Goal: Task Accomplishment & Management: Complete application form

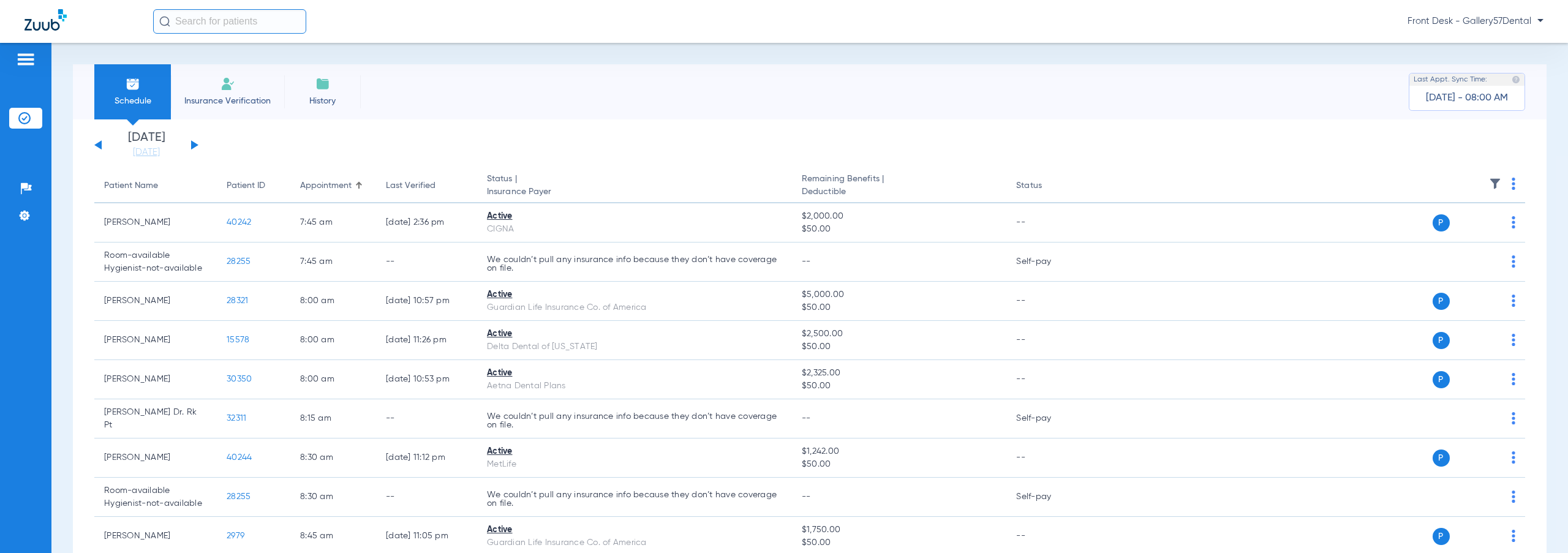
click at [227, 92] on li "Insurance Verification" at bounding box center [227, 91] width 114 height 55
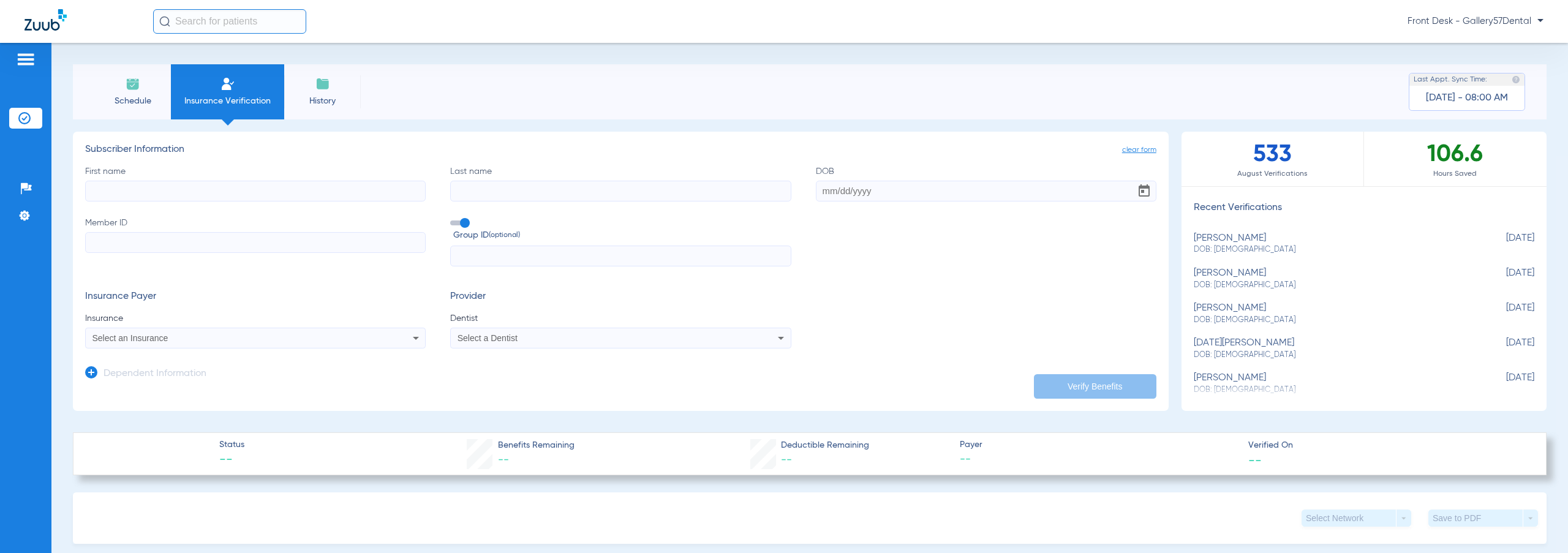
click at [278, 192] on input "First name" at bounding box center [256, 191] width 340 height 21
click at [520, 192] on input "Last name" at bounding box center [620, 191] width 340 height 21
paste input "[PERSON_NAME]"
click at [496, 192] on input "[PERSON_NAME]" at bounding box center [620, 191] width 340 height 21
drag, startPoint x: 493, startPoint y: 192, endPoint x: 0, endPoint y: 212, distance: 493.4
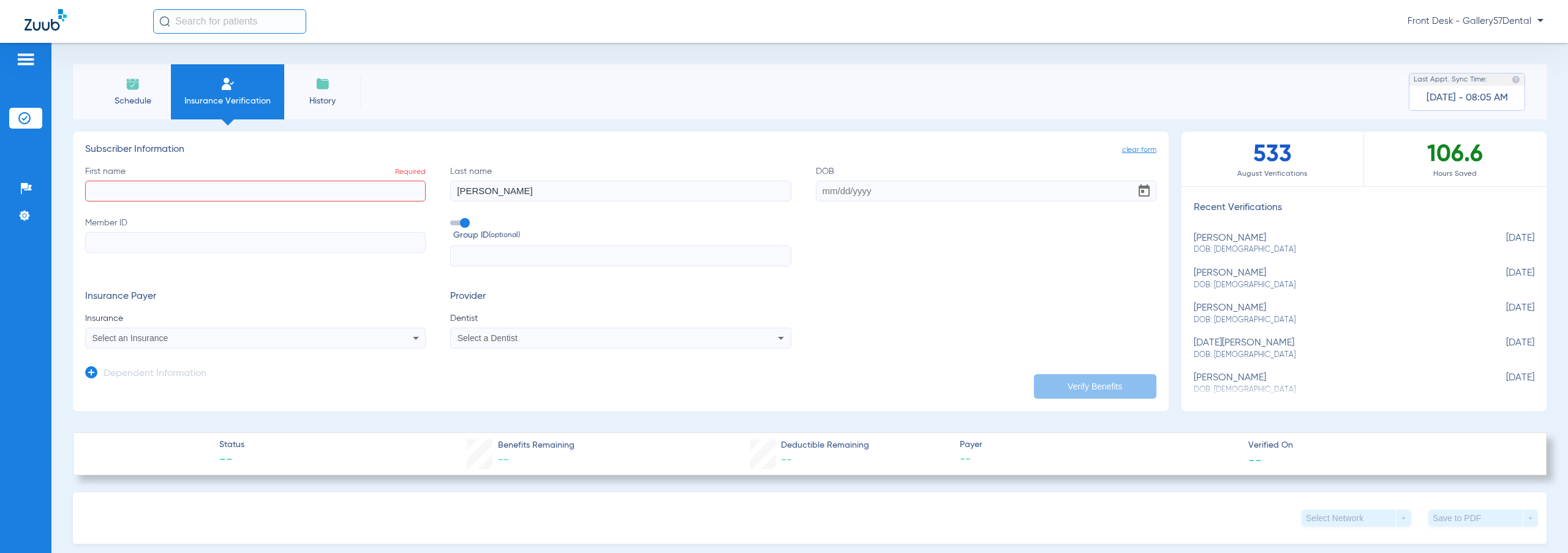
click at [0, 226] on div "Patients Insurance Verification Setup Help Center Settings Schedule Insurance V…" at bounding box center [784, 319] width 1568 height 553
type input "[PERSON_NAME]"
click at [368, 178] on label "First name Required" at bounding box center [256, 183] width 340 height 36
click at [368, 180] on input "First name Required" at bounding box center [256, 191] width 340 height 21
click at [362, 191] on input "First name Required" at bounding box center [256, 191] width 340 height 21
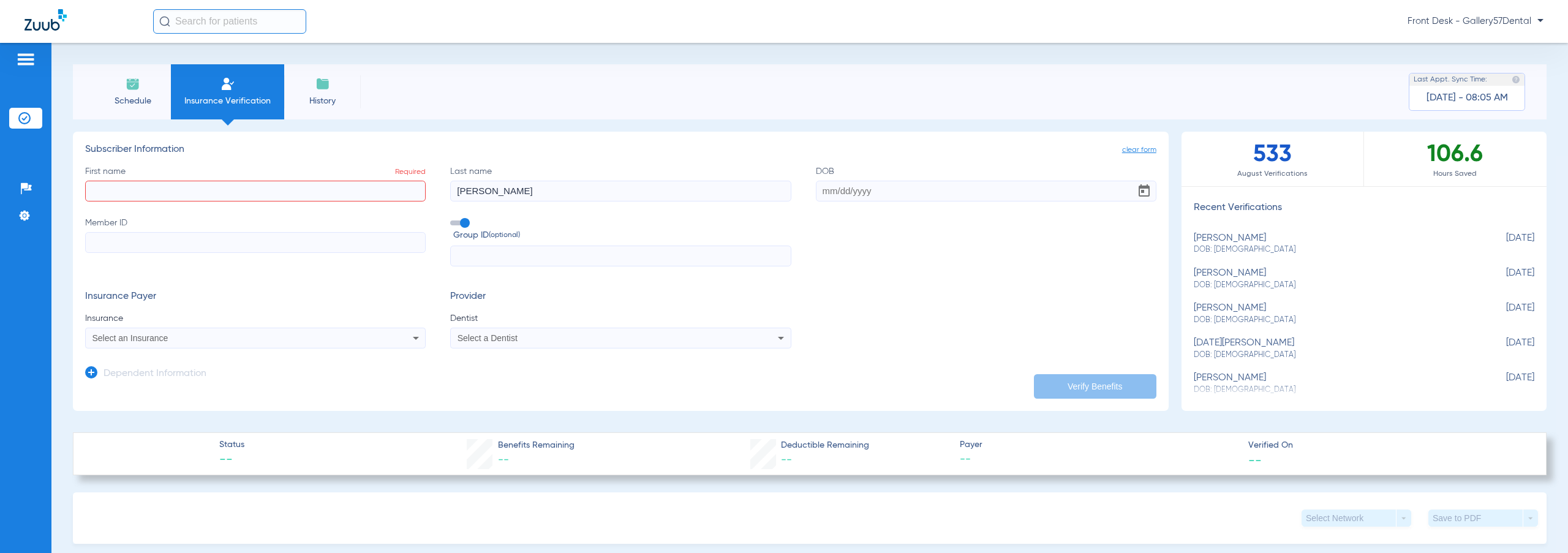
paste input "[PERSON_NAME]"
type input "[PERSON_NAME]"
click at [459, 186] on input "[PERSON_NAME]" at bounding box center [620, 191] width 340 height 21
type input "[PERSON_NAME]"
click at [0, 197] on div "Patients Insurance Verification Setup Help Center Settings Schedule Insurance V…" at bounding box center [784, 319] width 1568 height 553
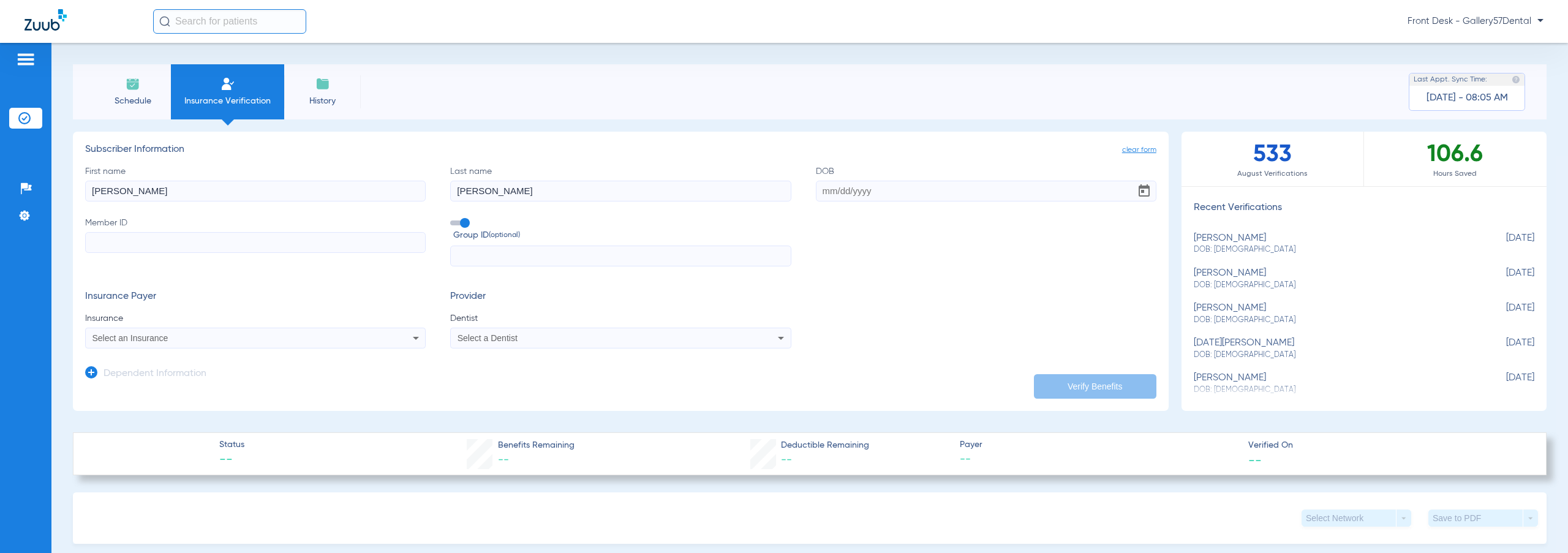
paste input "[PERSON_NAME]"
drag, startPoint x: 147, startPoint y: 193, endPoint x: 114, endPoint y: 189, distance: 33.2
click at [114, 189] on input "[PERSON_NAME]" at bounding box center [256, 191] width 340 height 21
type input "[PERSON_NAME]"
drag, startPoint x: 522, startPoint y: 187, endPoint x: 0, endPoint y: 221, distance: 523.1
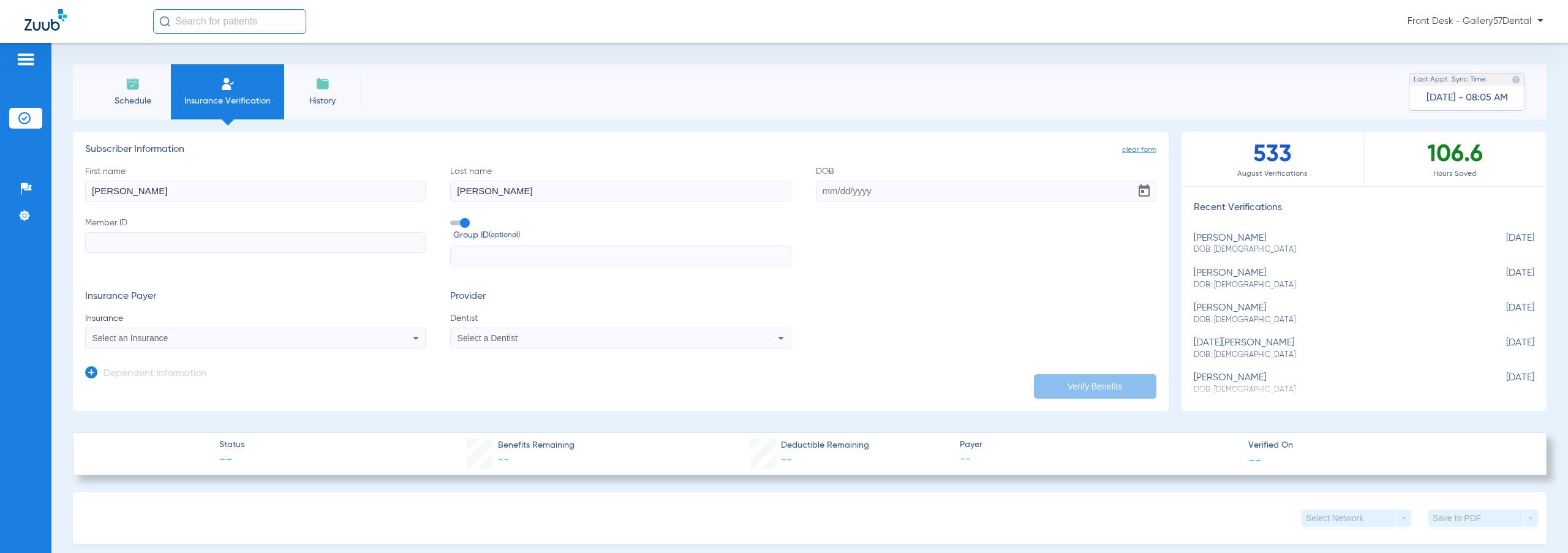
click at [192, 209] on div "First name [PERSON_NAME] name [PERSON_NAME] DOB Member ID Group ID (optional)" at bounding box center [621, 215] width 1071 height 102
paste input "[PERSON_NAME]"
type input "[PERSON_NAME]"
click at [884, 195] on input "DOB" at bounding box center [986, 191] width 340 height 21
paste input "[DATE]"
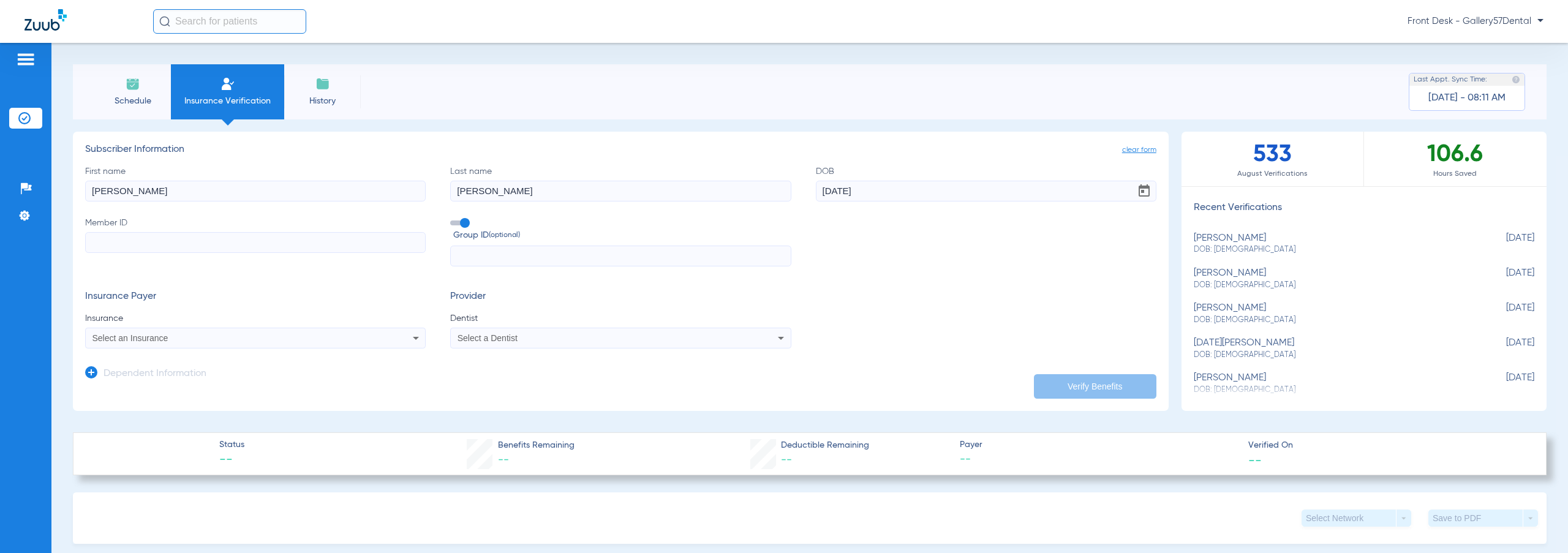
type input "[DATE]"
click at [329, 259] on label "Member ID" at bounding box center [256, 242] width 340 height 50
click at [329, 253] on input "Member ID" at bounding box center [256, 242] width 340 height 21
paste input "3HZN89366100"
type input "3HZN89366100"
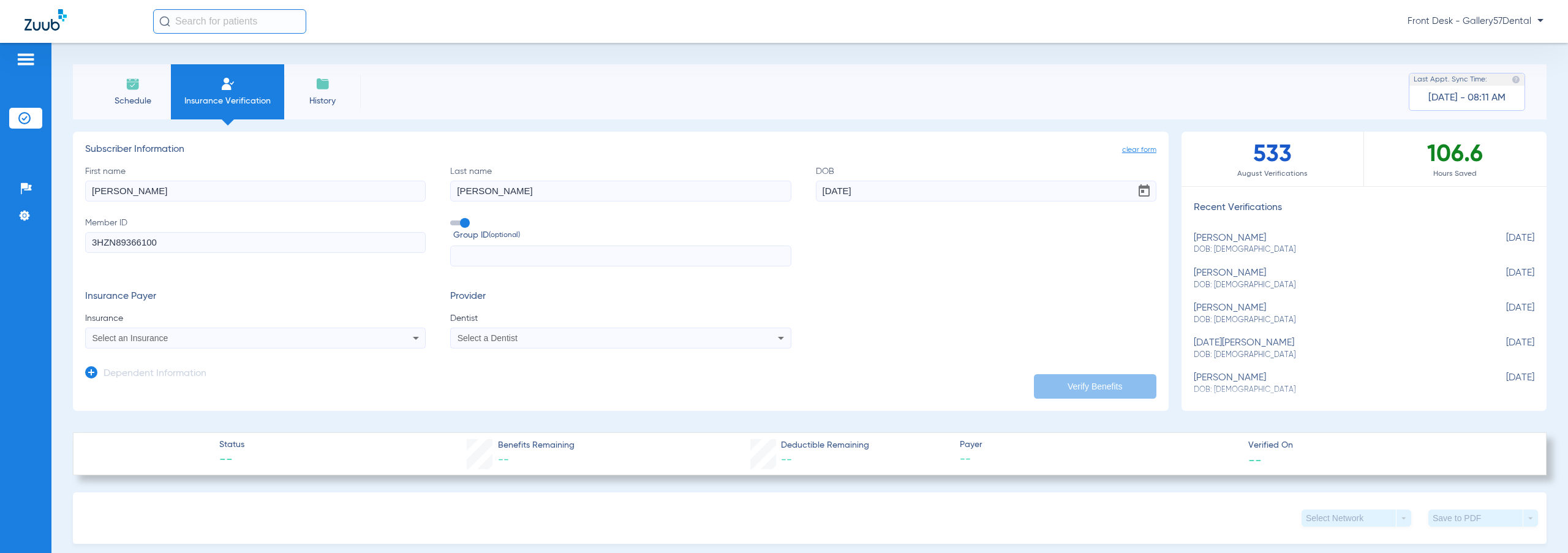
click at [260, 326] on app-form-autocomplete "Insurance Select an Insurance" at bounding box center [256, 330] width 340 height 36
click at [260, 331] on div "Select an Insurance" at bounding box center [255, 338] width 339 height 15
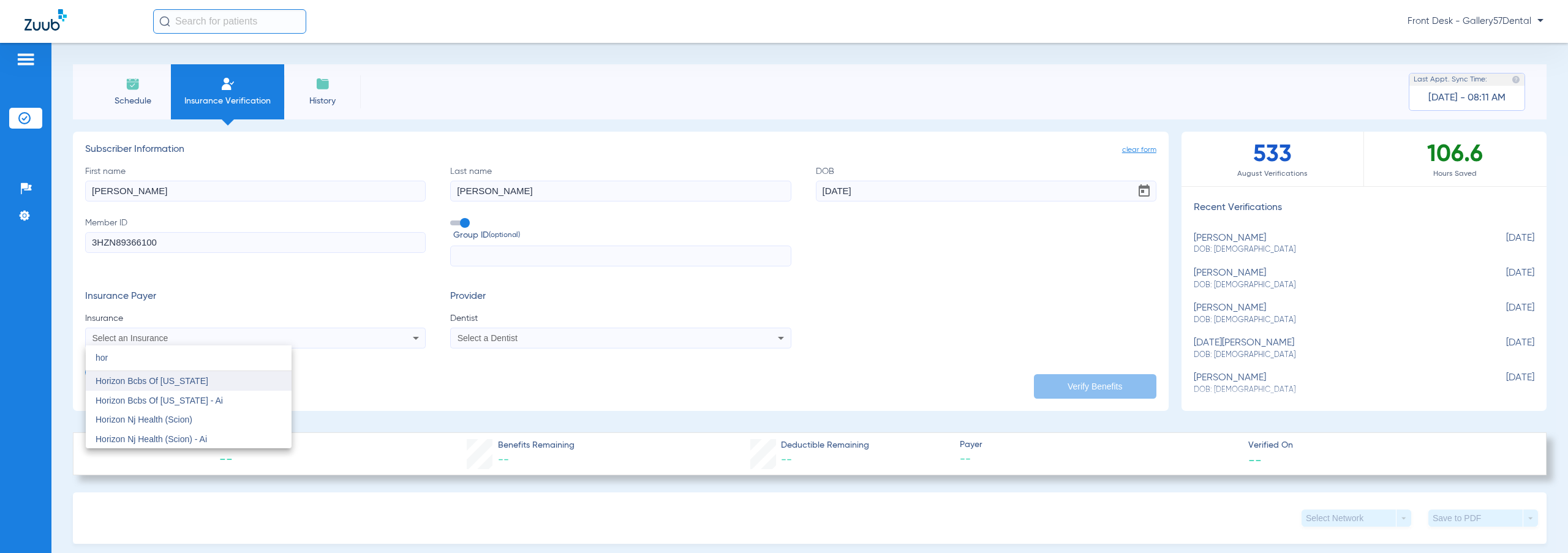
type input "hor"
click at [225, 380] on mat-option "Horizon Bcbs Of [US_STATE]" at bounding box center [188, 380] width 206 height 20
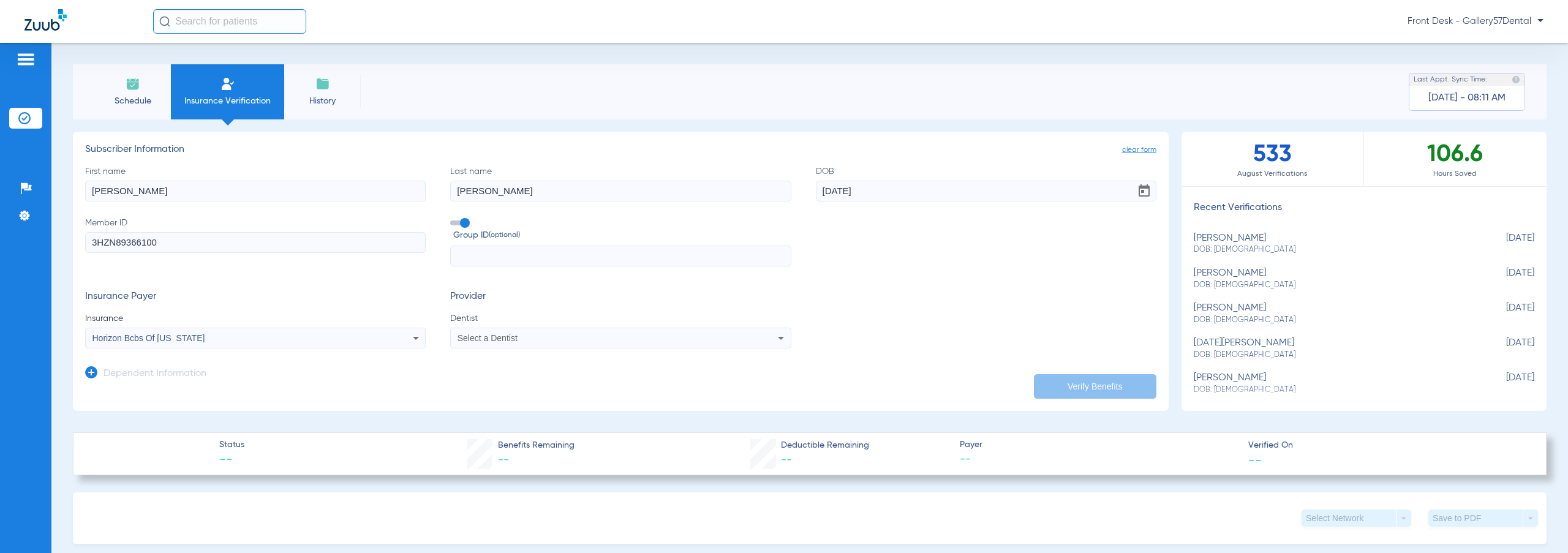
click at [680, 338] on div "Select a Dentist" at bounding box center [588, 338] width 262 height 9
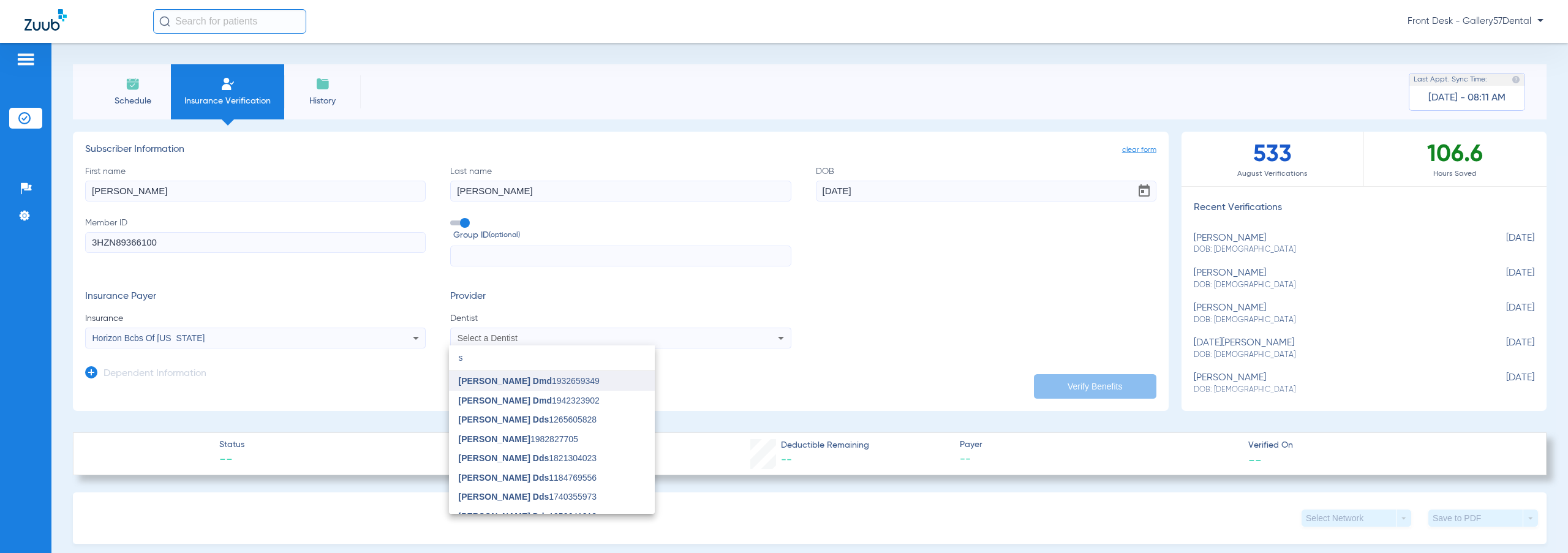
type input "s"
click at [599, 381] on span "[PERSON_NAME] Dmd 1932659349" at bounding box center [529, 381] width 141 height 9
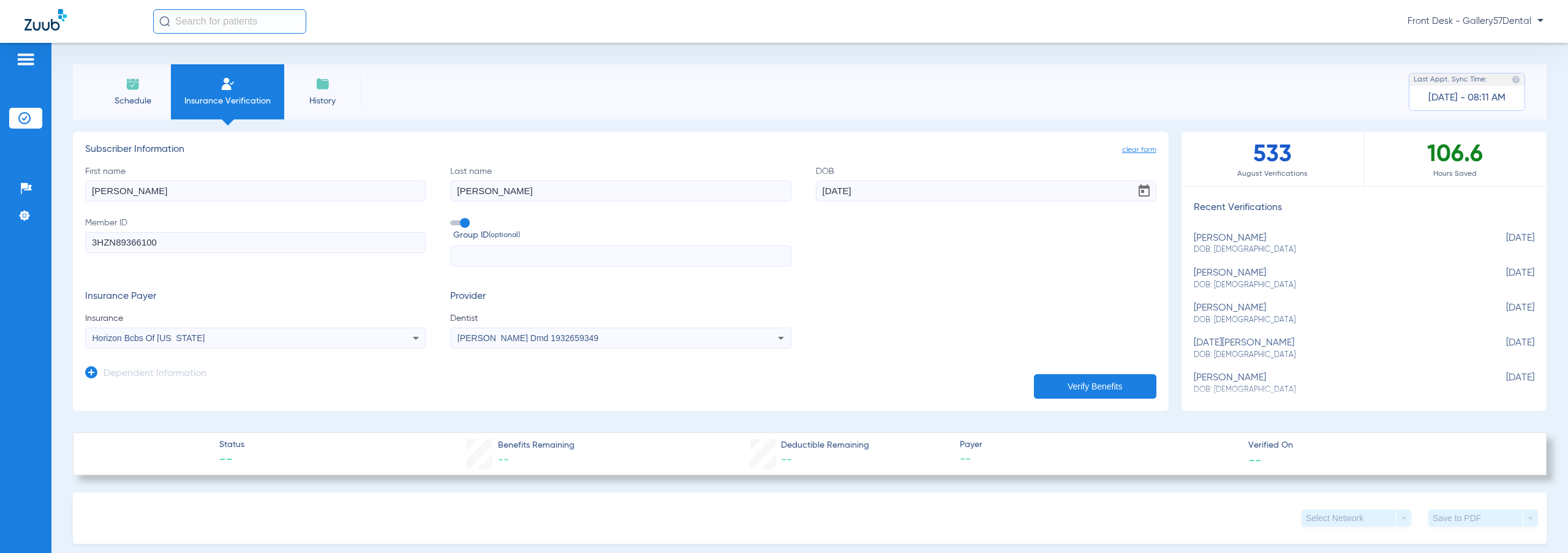
click at [159, 368] on h3 "Dependent Information" at bounding box center [155, 374] width 103 height 12
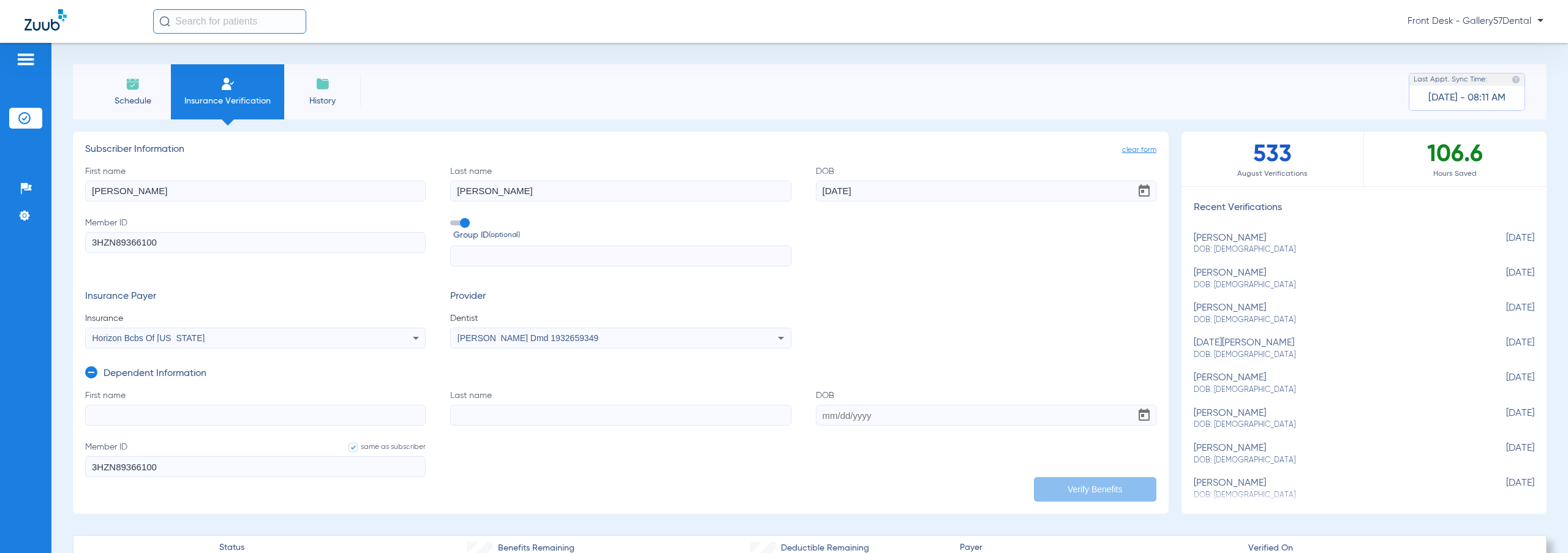
click at [189, 417] on input "First name" at bounding box center [256, 415] width 340 height 21
paste input "[PERSON_NAME]"
drag, startPoint x: 174, startPoint y: 415, endPoint x: 135, endPoint y: 411, distance: 39.2
click at [135, 411] on input "[PERSON_NAME]" at bounding box center [256, 415] width 340 height 21
type input "[PERSON_NAME]"
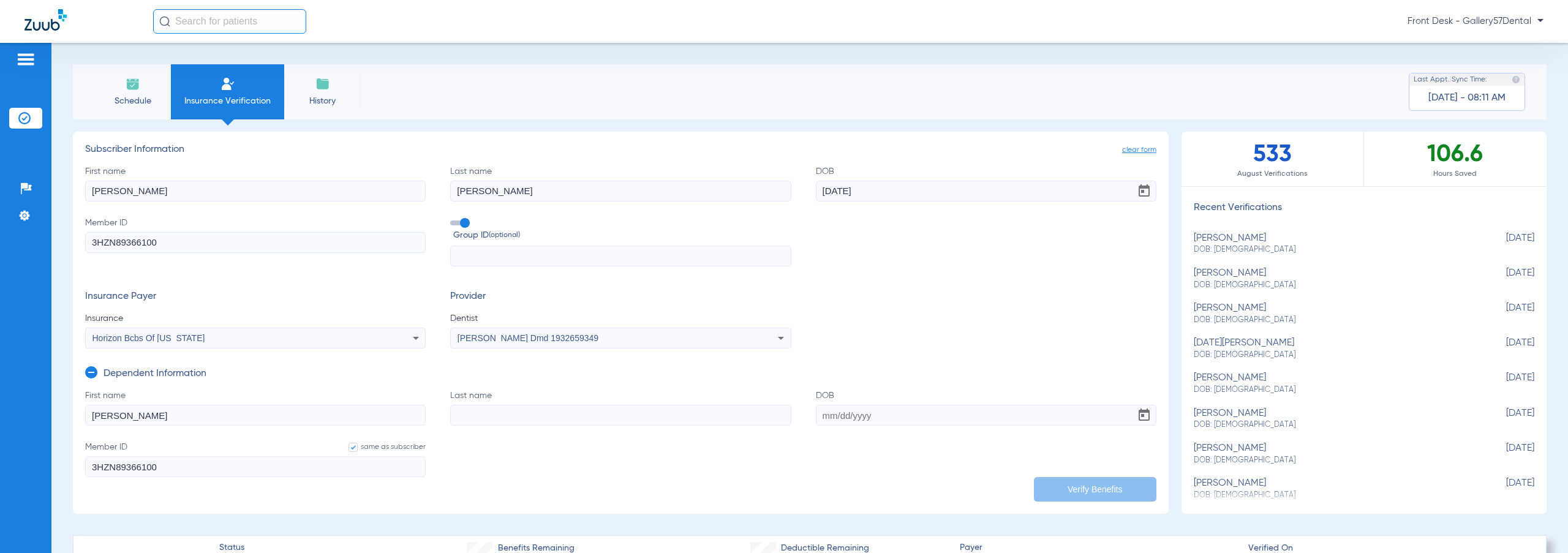
click at [642, 418] on input "Last name" at bounding box center [620, 415] width 340 height 21
paste input "[PERSON_NAME]"
type input "[PERSON_NAME]"
click at [882, 411] on input "DOB" at bounding box center [986, 415] width 340 height 21
paste input "[DATE]"
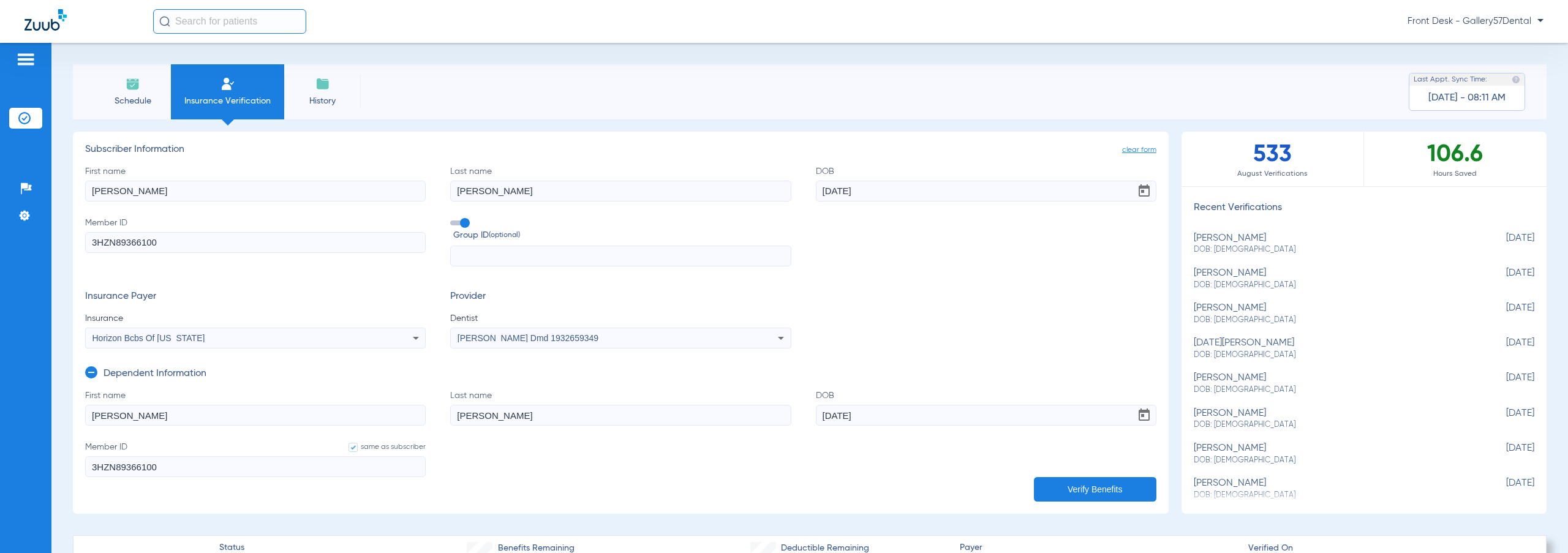
type input "[DATE]"
click at [1078, 485] on button "Verify Benefits" at bounding box center [1094, 489] width 122 height 25
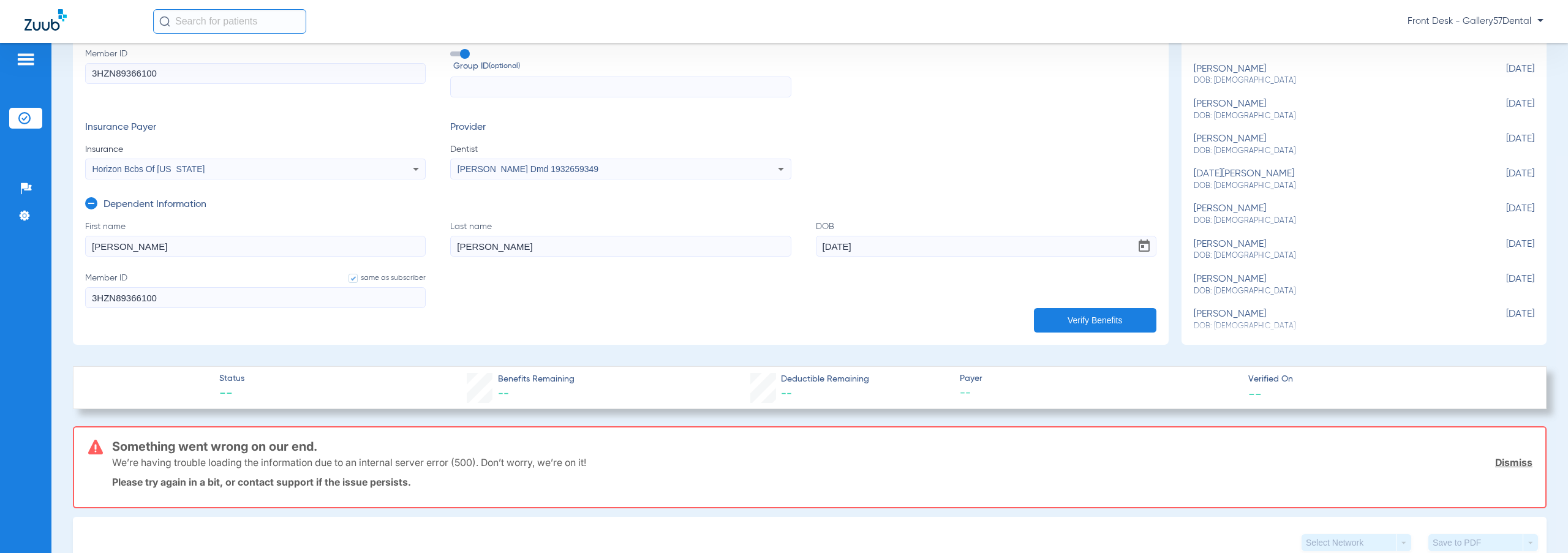
scroll to position [368, 0]
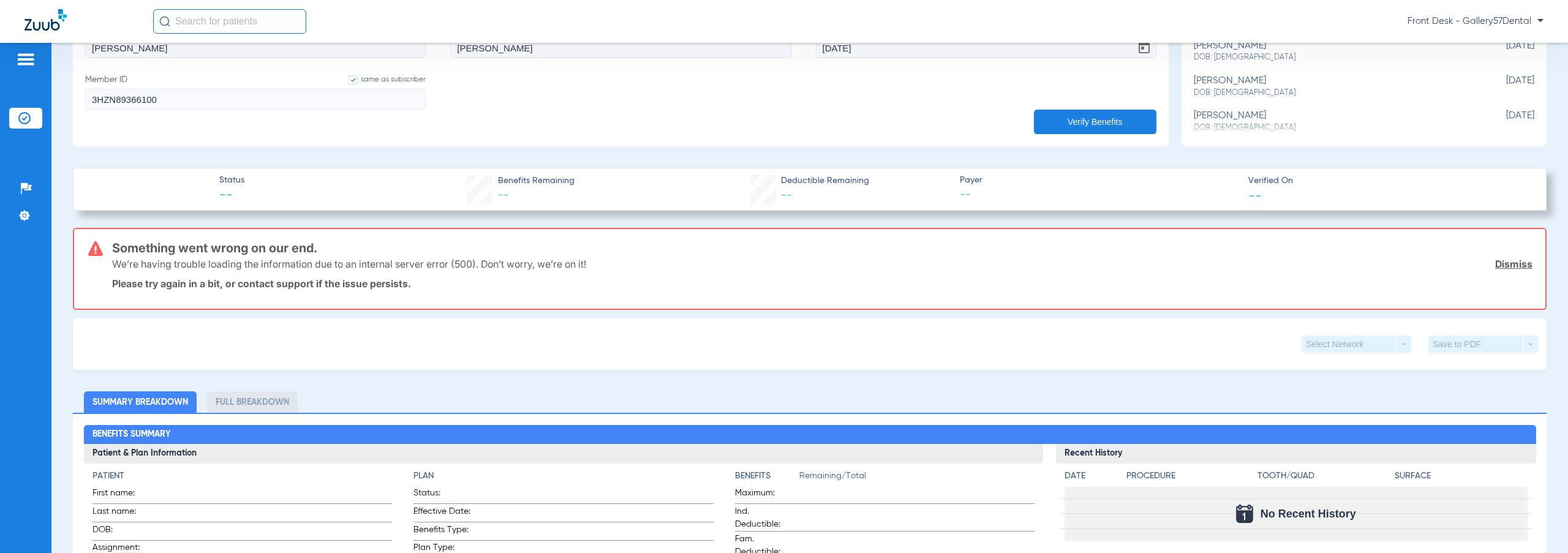
click at [1109, 130] on button "Verify Benefits" at bounding box center [1094, 121] width 122 height 25
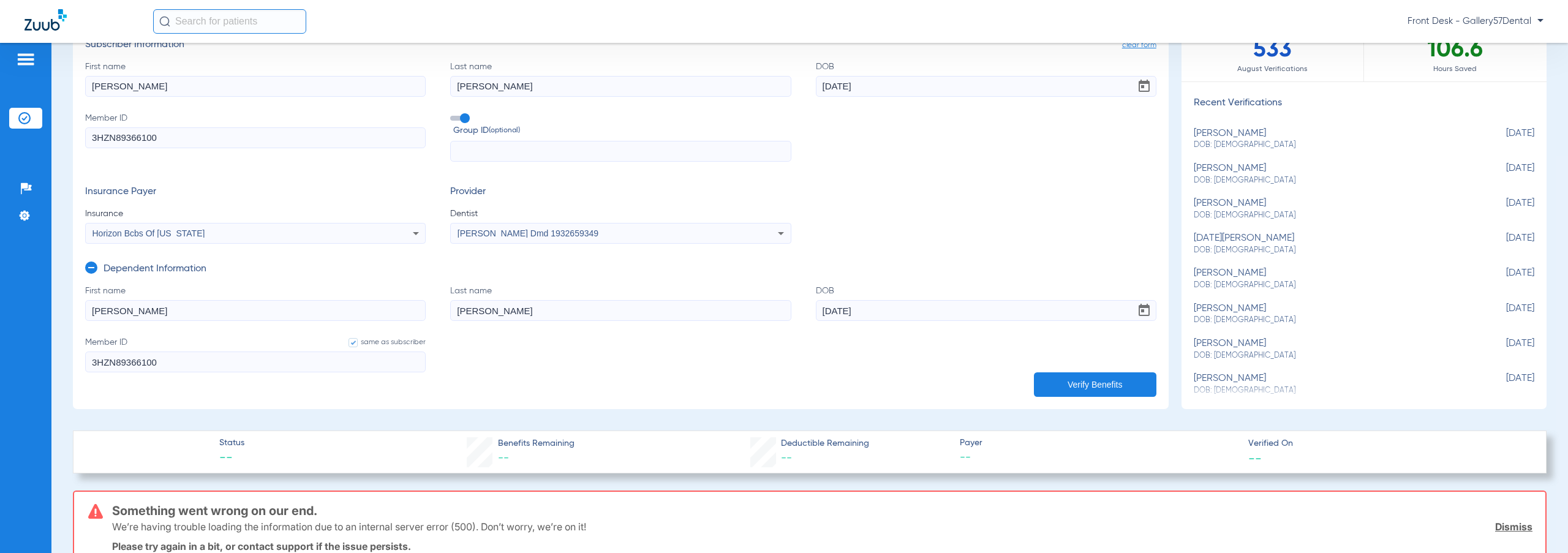
scroll to position [0, 0]
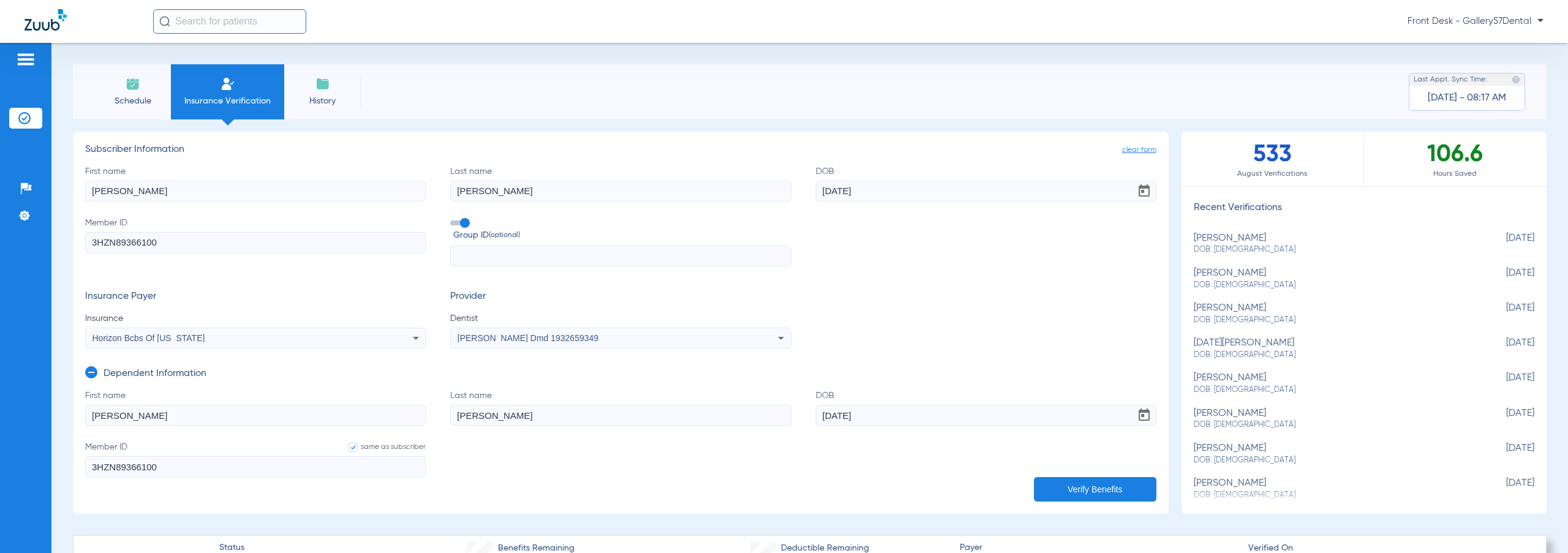
click at [1097, 485] on button "Verify Benefits" at bounding box center [1094, 489] width 122 height 25
click at [1078, 484] on button "Verify Benefits" at bounding box center [1094, 489] width 122 height 25
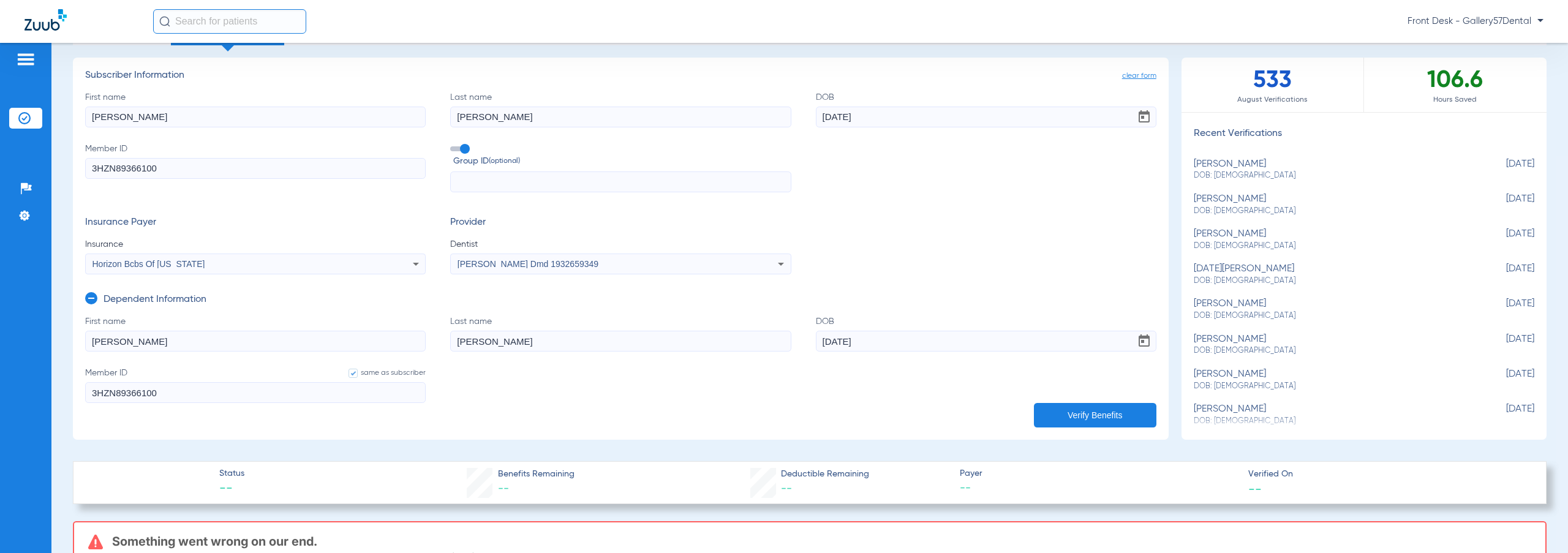
scroll to position [368, 0]
